Goal: Information Seeking & Learning: Learn about a topic

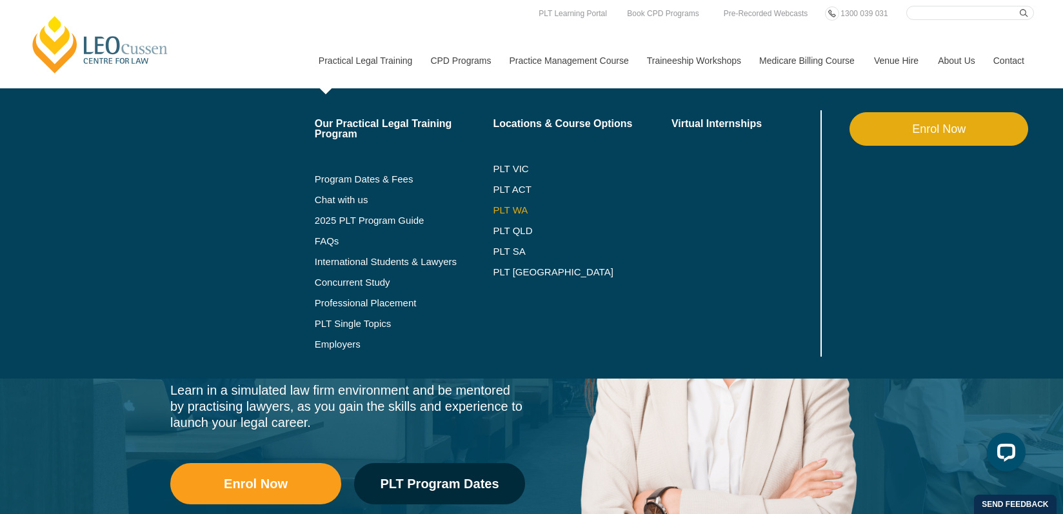
click at [507, 206] on link "PLT WA" at bounding box center [566, 210] width 146 height 10
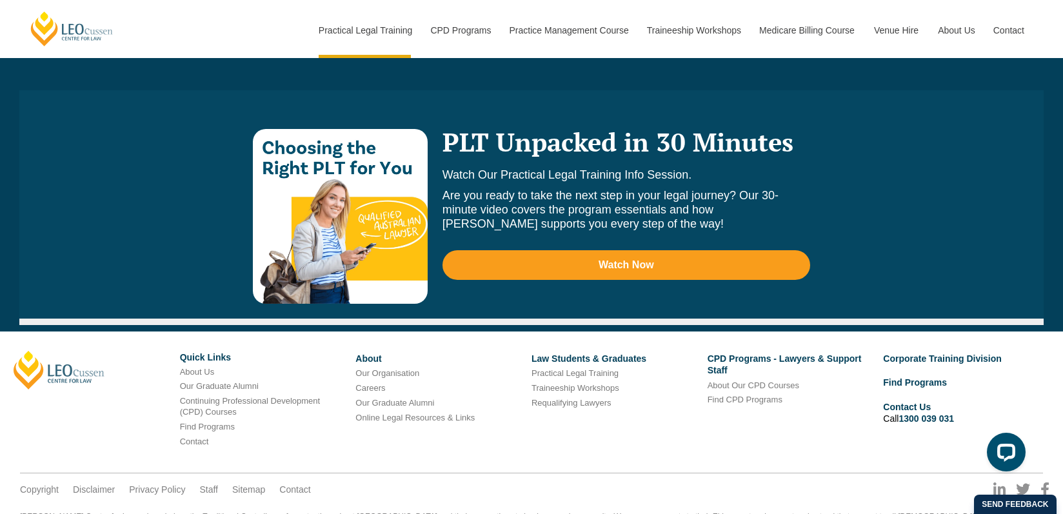
scroll to position [7426, 0]
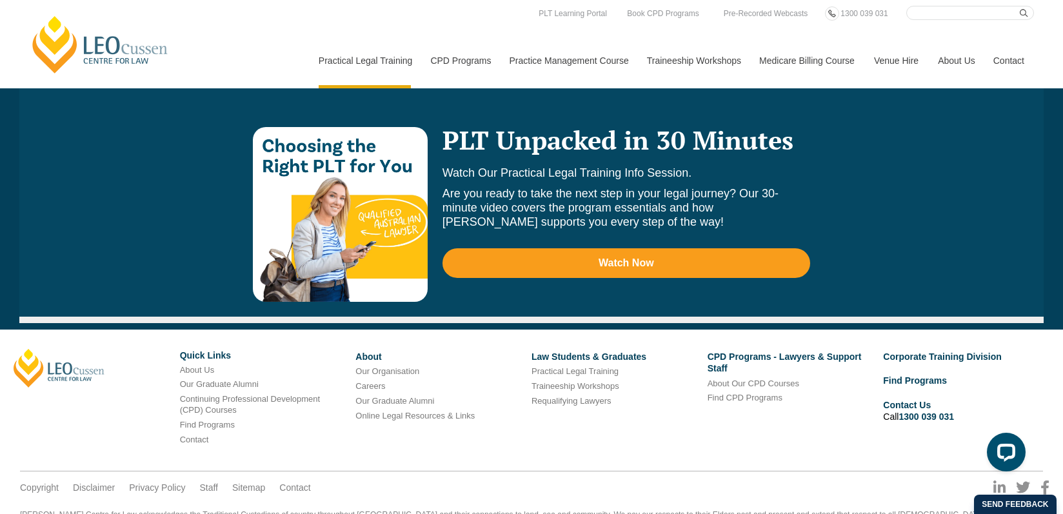
click at [895, 59] on link "Venue Hire" at bounding box center [897, 60] width 64 height 55
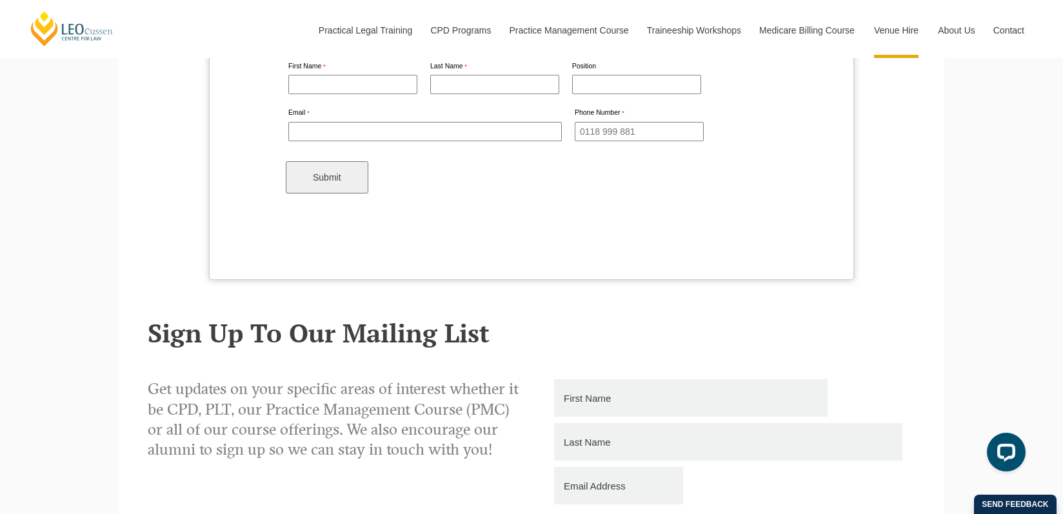
scroll to position [4581, 0]
